Goal: Information Seeking & Learning: Learn about a topic

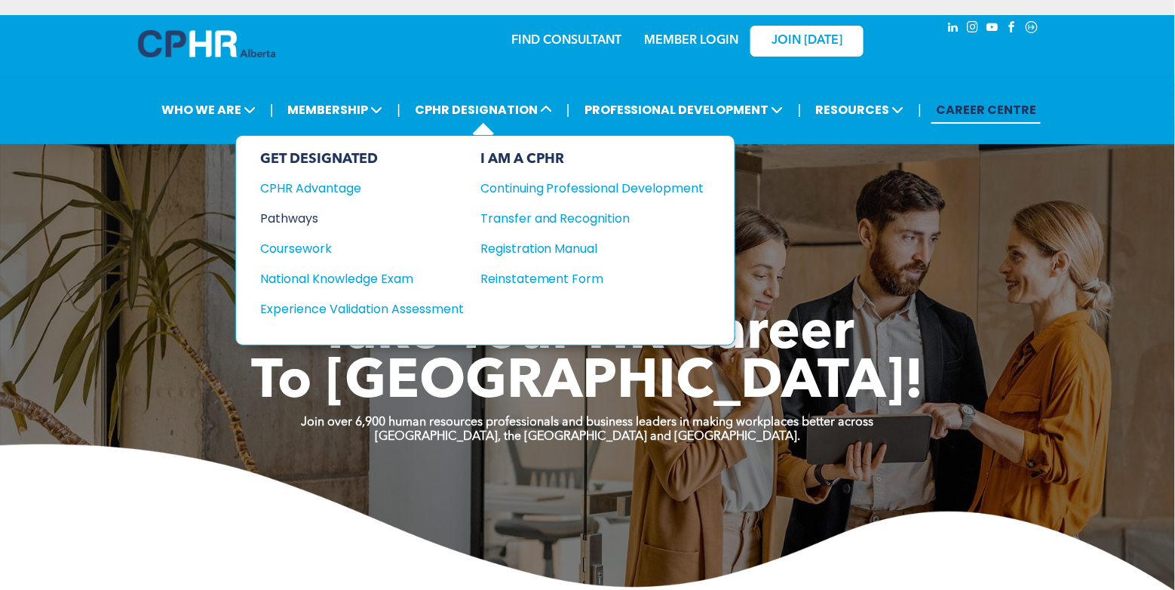
click at [303, 217] on div "Pathways" at bounding box center [351, 218] width 183 height 19
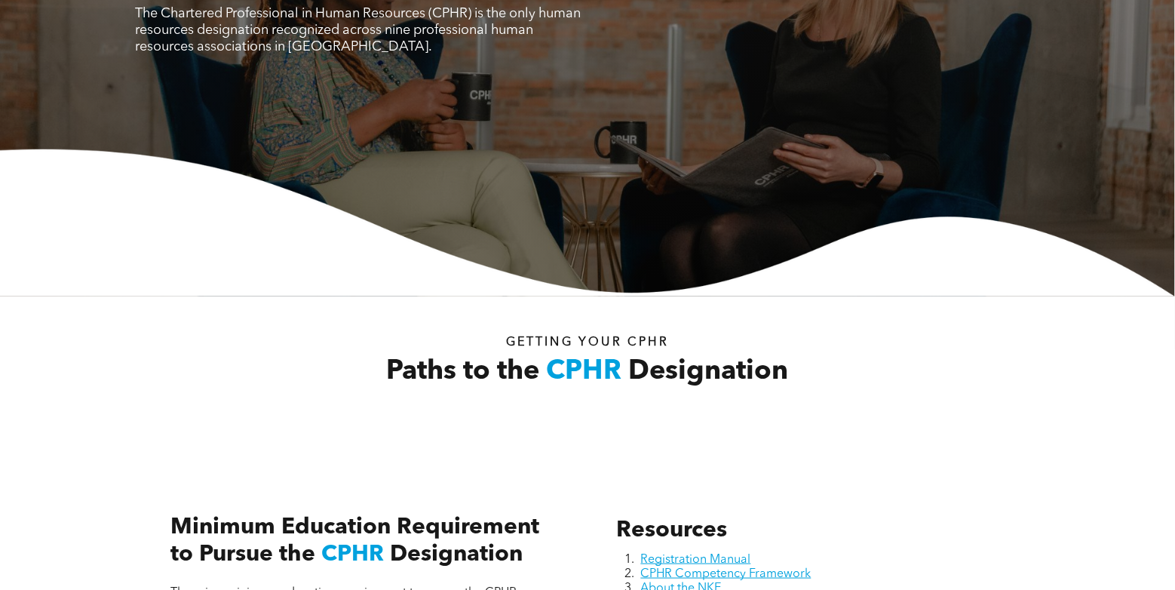
scroll to position [453, 0]
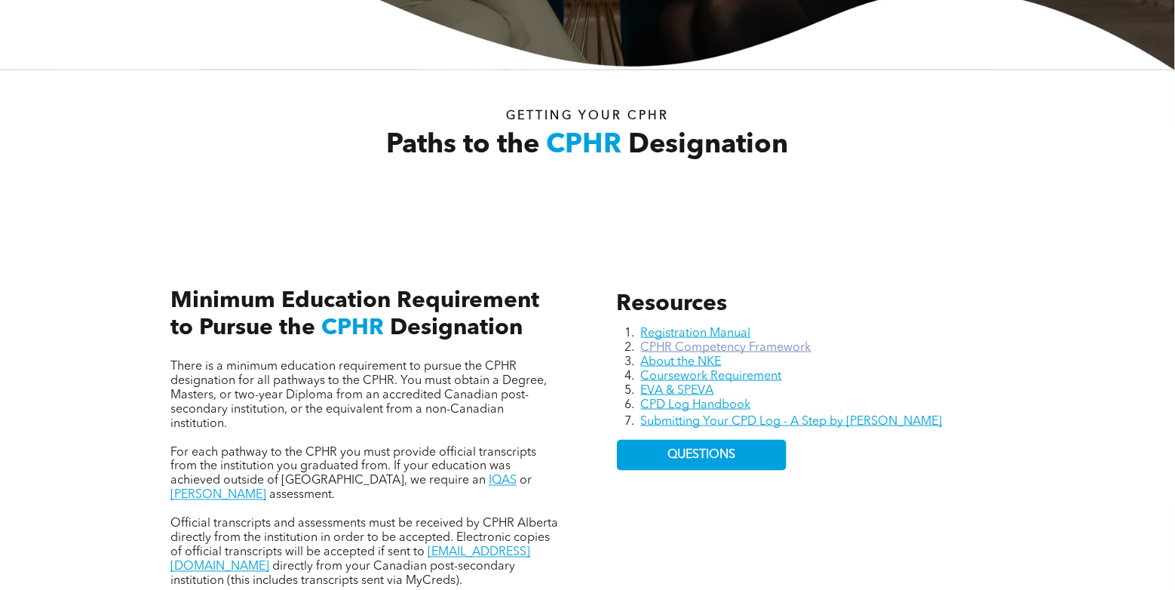
click at [674, 346] on link "CPHR Competency Framework" at bounding box center [726, 348] width 170 height 12
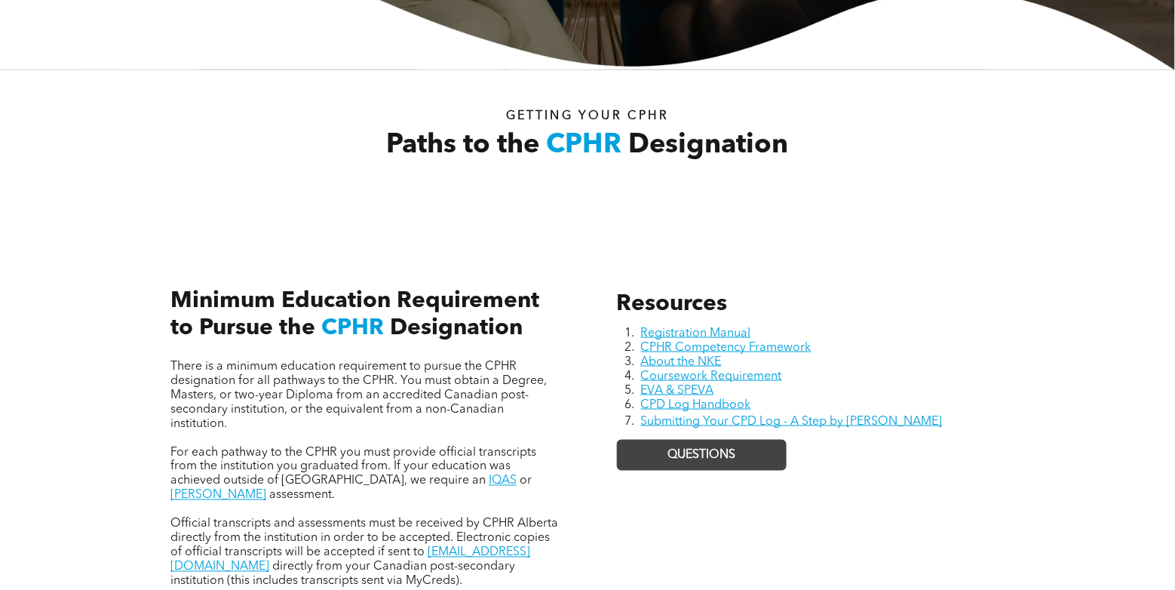
click at [699, 456] on span "QUESTIONS" at bounding box center [702, 455] width 68 height 14
